Goal: Task Accomplishment & Management: Manage account settings

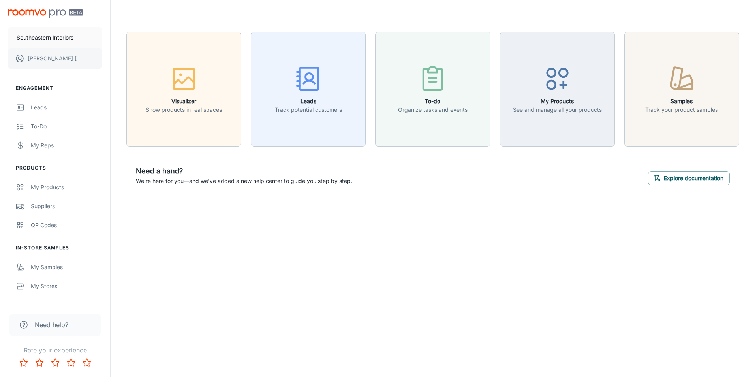
click at [65, 55] on p "Carrie Connell" at bounding box center [56, 58] width 56 height 9
click at [131, 55] on li "User Profile" at bounding box center [123, 57] width 42 height 13
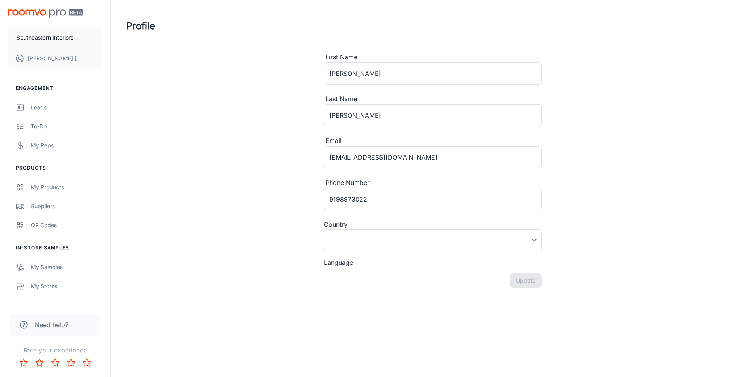
type input "Canada"
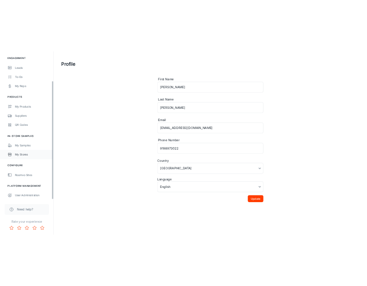
scroll to position [75, 0]
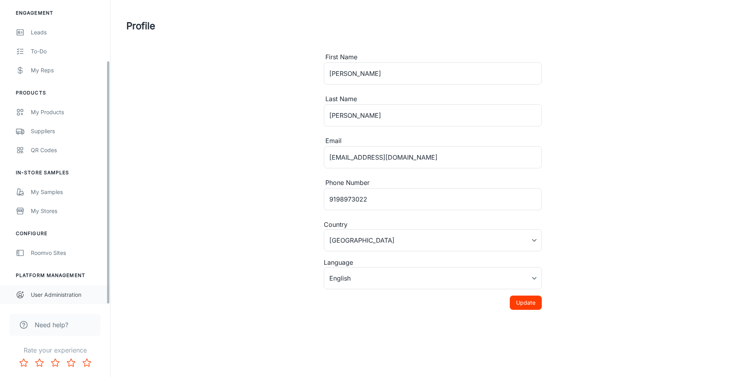
click at [68, 294] on div "User Administration" at bounding box center [66, 294] width 71 height 9
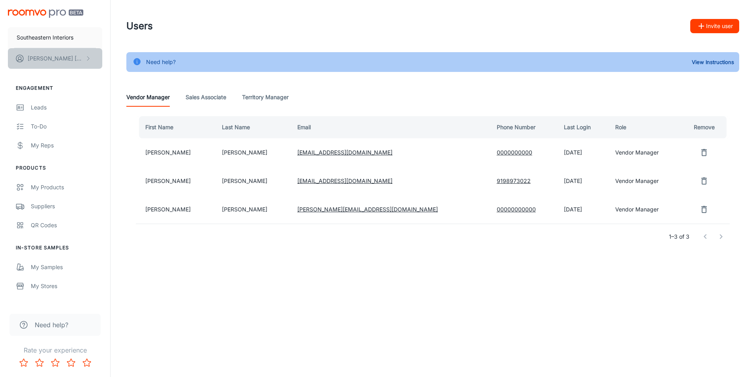
click at [67, 60] on button "Carrie Connell" at bounding box center [55, 58] width 94 height 21
click at [124, 72] on li "Log out" at bounding box center [123, 71] width 42 height 13
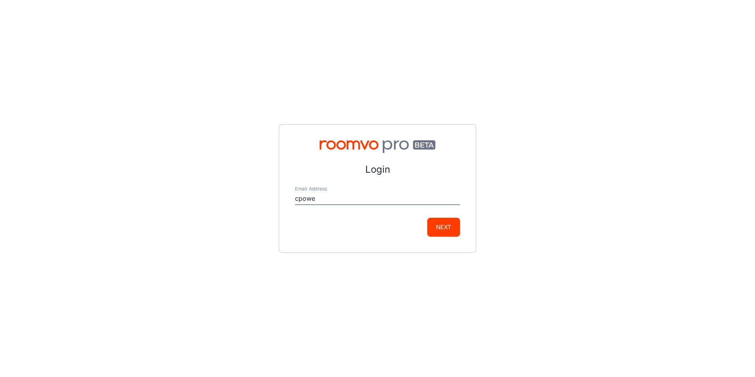
click at [427, 218] on button "Next" at bounding box center [443, 227] width 33 height 19
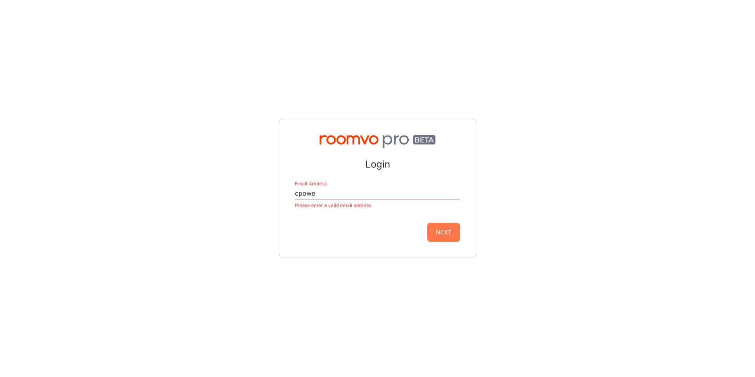
click at [452, 234] on button "Next" at bounding box center [443, 232] width 33 height 19
click at [372, 198] on input "cpowe" at bounding box center [377, 193] width 165 height 13
type input "[EMAIL_ADDRESS][DOMAIN_NAME]"
click at [441, 237] on div "Login Email Address cpowell@si-nc.com Please enter a valid email address Next" at bounding box center [378, 188] width 198 height 139
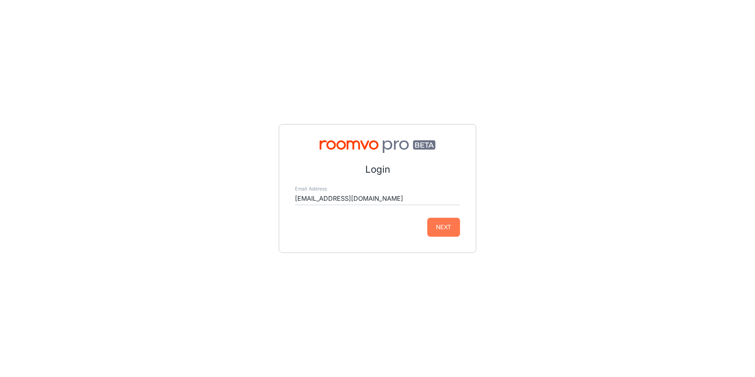
click at [451, 227] on button "Next" at bounding box center [443, 227] width 33 height 19
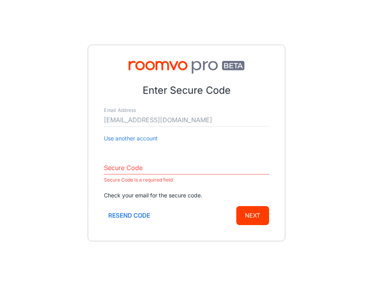
click at [147, 168] on input "Secure Code" at bounding box center [186, 168] width 165 height 13
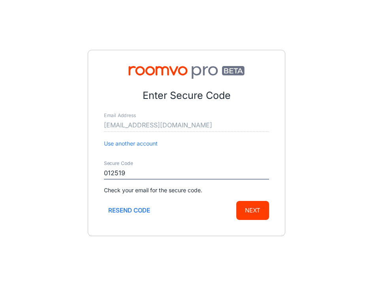
type input "012519"
click at [257, 204] on button "Next" at bounding box center [252, 210] width 33 height 19
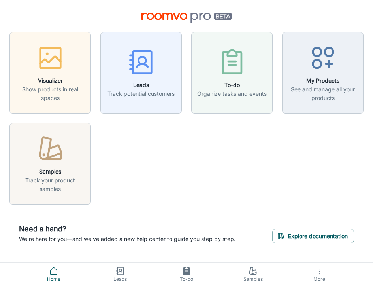
click at [317, 276] on span "More" at bounding box center [319, 279] width 57 height 6
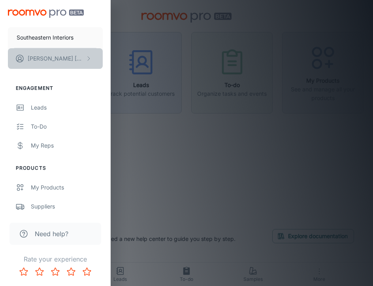
click at [80, 58] on button "Carrie Connell" at bounding box center [55, 58] width 95 height 21
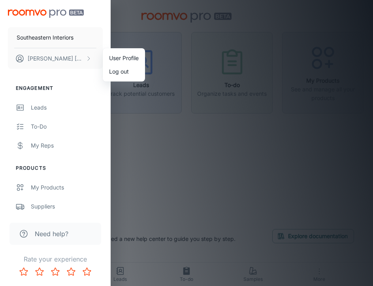
click at [131, 53] on li "User Profile" at bounding box center [124, 57] width 42 height 13
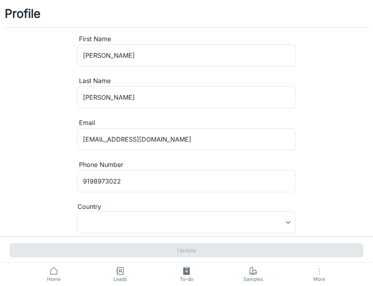
type input "Canada"
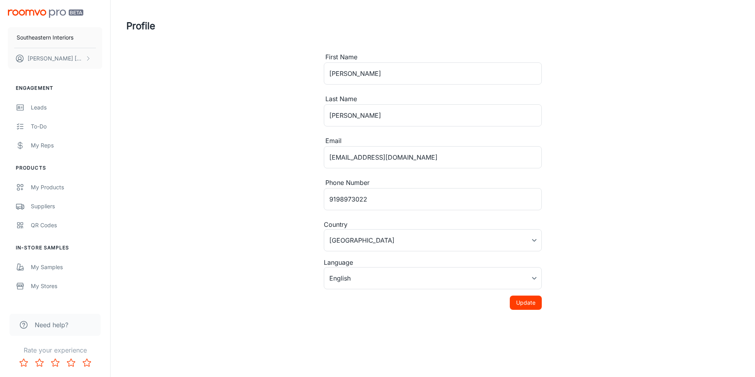
click at [65, 319] on div "Need help?" at bounding box center [54, 325] width 91 height 22
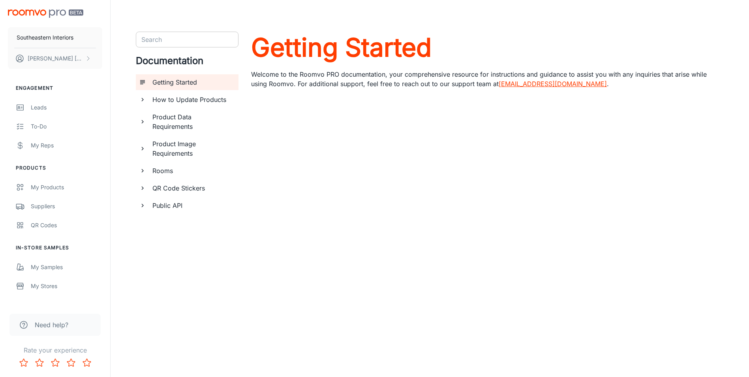
click at [166, 35] on input "Search" at bounding box center [180, 39] width 85 height 11
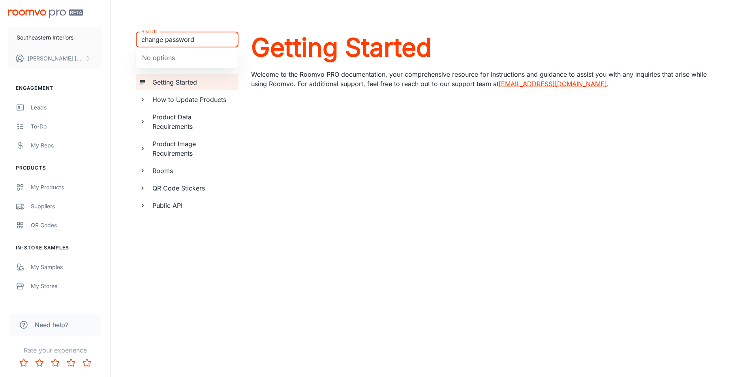
type input "change password"
click at [225, 40] on div "change password Search" at bounding box center [187, 40] width 103 height 16
click at [199, 100] on h6 "How to Update Products" at bounding box center [192, 99] width 80 height 9
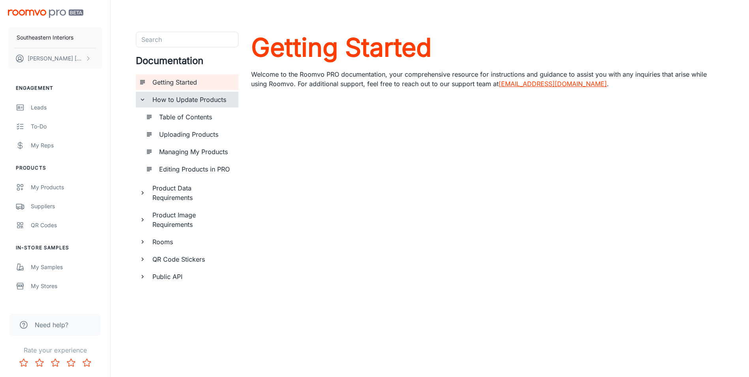
click at [184, 183] on h6 "Product Data Requirements" at bounding box center [192, 192] width 80 height 19
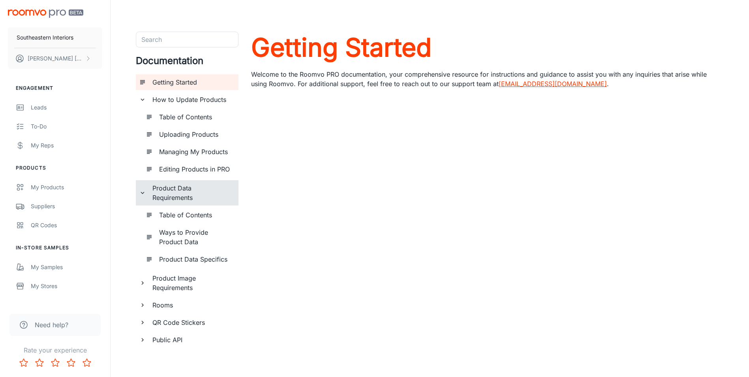
click at [178, 282] on h6 "Product Image Requirements" at bounding box center [192, 282] width 80 height 19
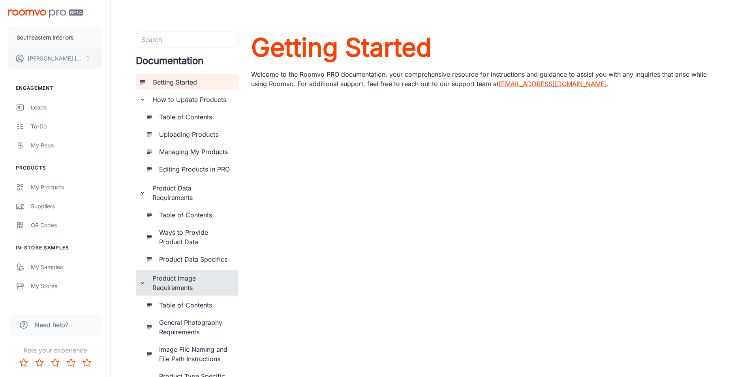
click at [71, 61] on button "Carrie Connell" at bounding box center [55, 58] width 94 height 21
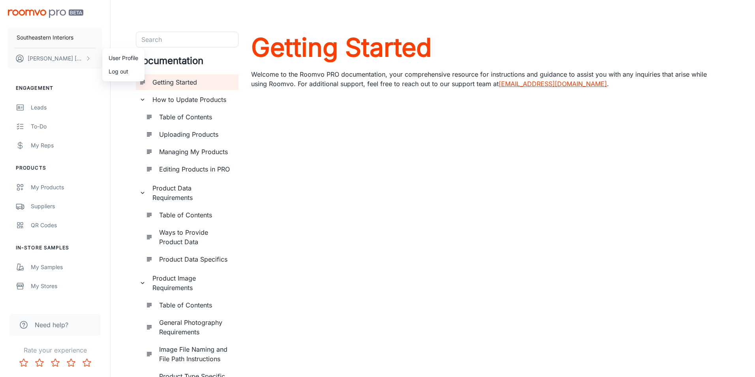
click at [43, 321] on div at bounding box center [377, 188] width 755 height 377
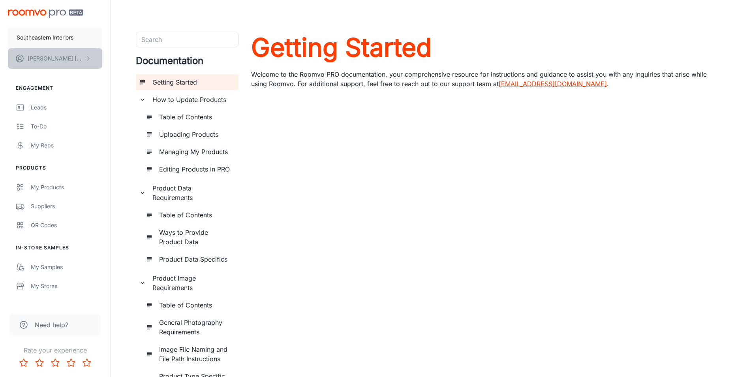
click at [73, 64] on button "Carrie Connell" at bounding box center [55, 58] width 94 height 21
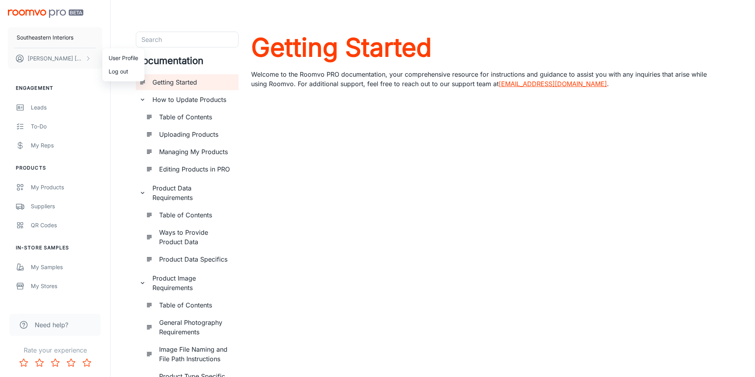
click at [118, 53] on li "User Profile" at bounding box center [123, 57] width 42 height 13
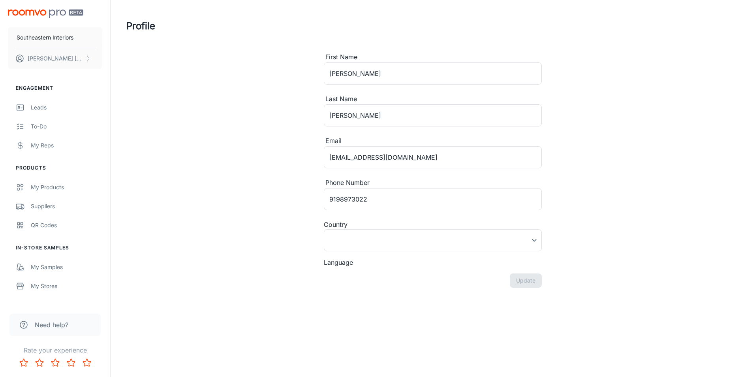
type input "Canada"
click at [56, 322] on span "Need help?" at bounding box center [52, 324] width 34 height 9
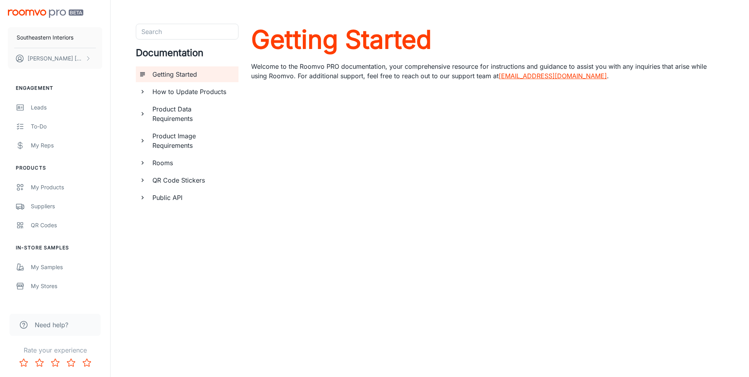
scroll to position [12, 0]
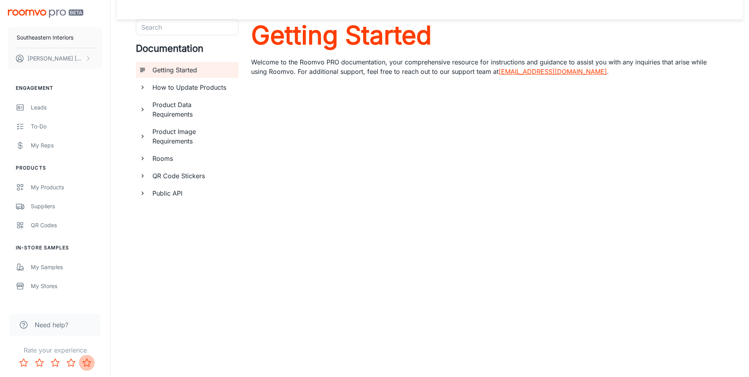
click at [87, 362] on icon "Rate 5 star" at bounding box center [86, 362] width 9 height 9
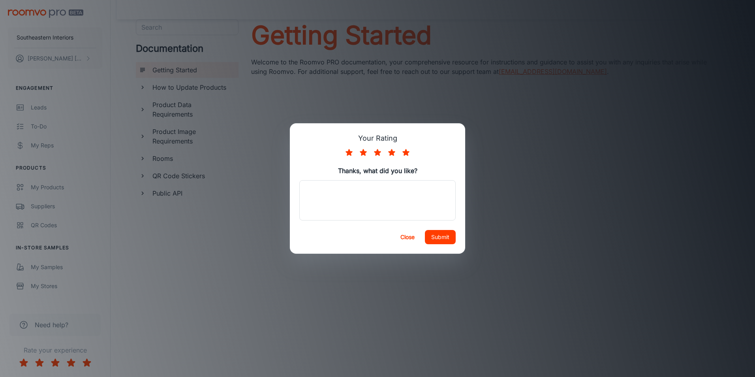
click at [447, 240] on button "Submit" at bounding box center [440, 237] width 31 height 14
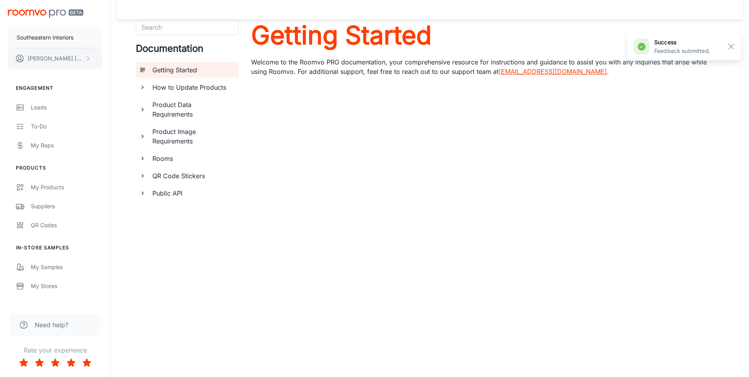
click at [59, 63] on button "Carrie Connell" at bounding box center [55, 58] width 94 height 21
click at [127, 57] on li "User Profile" at bounding box center [123, 57] width 42 height 13
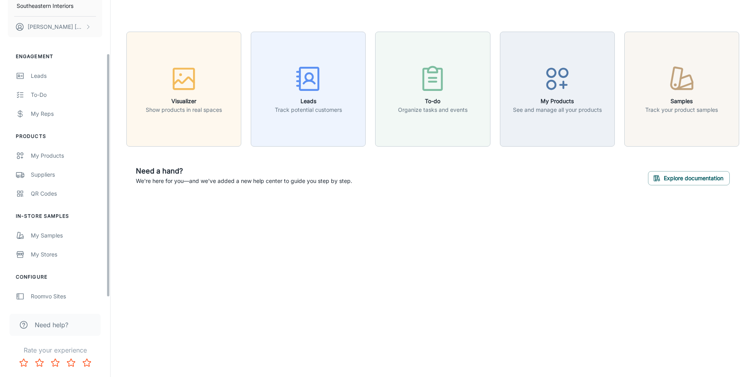
scroll to position [75, 0]
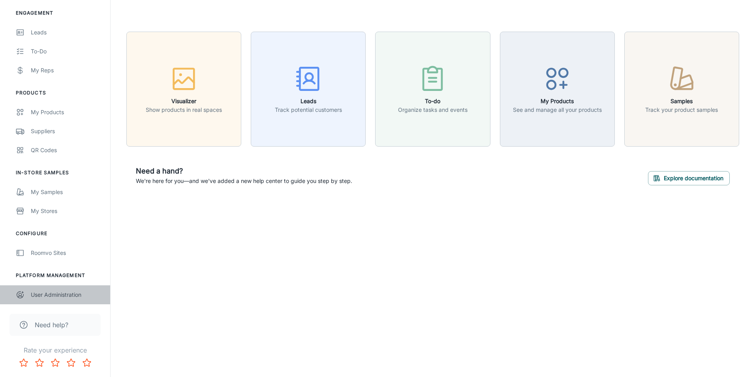
click at [56, 296] on div "User Administration" at bounding box center [66, 294] width 71 height 9
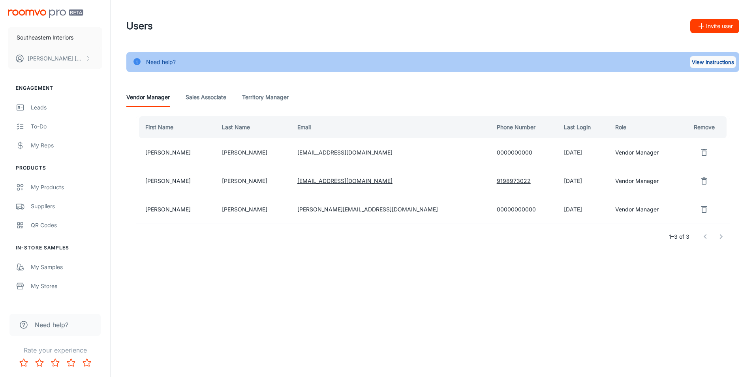
click at [728, 58] on button "View Instructions" at bounding box center [713, 62] width 46 height 12
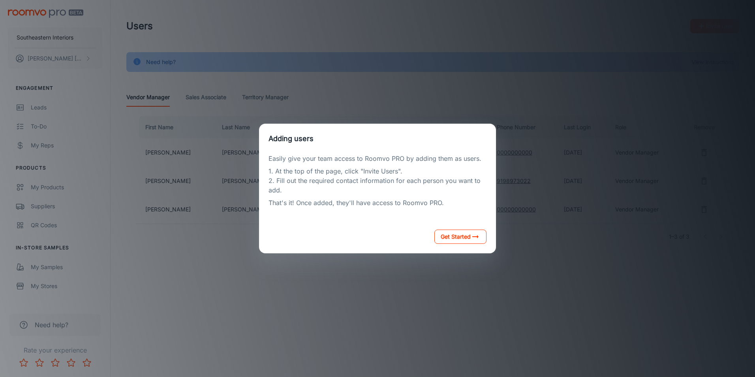
click at [467, 239] on button "Get Started" at bounding box center [461, 237] width 52 height 14
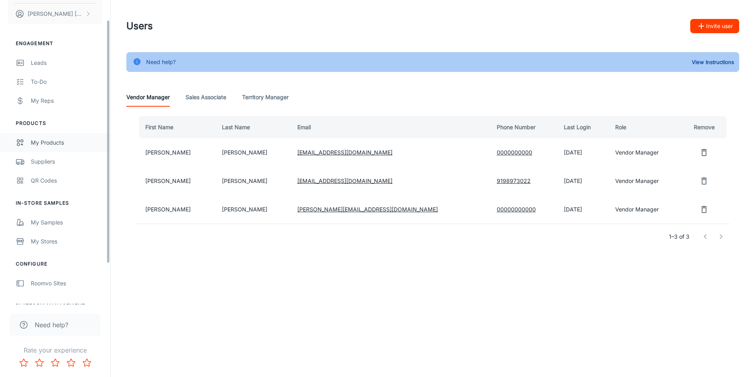
scroll to position [75, 0]
